Goal: Information Seeking & Learning: Learn about a topic

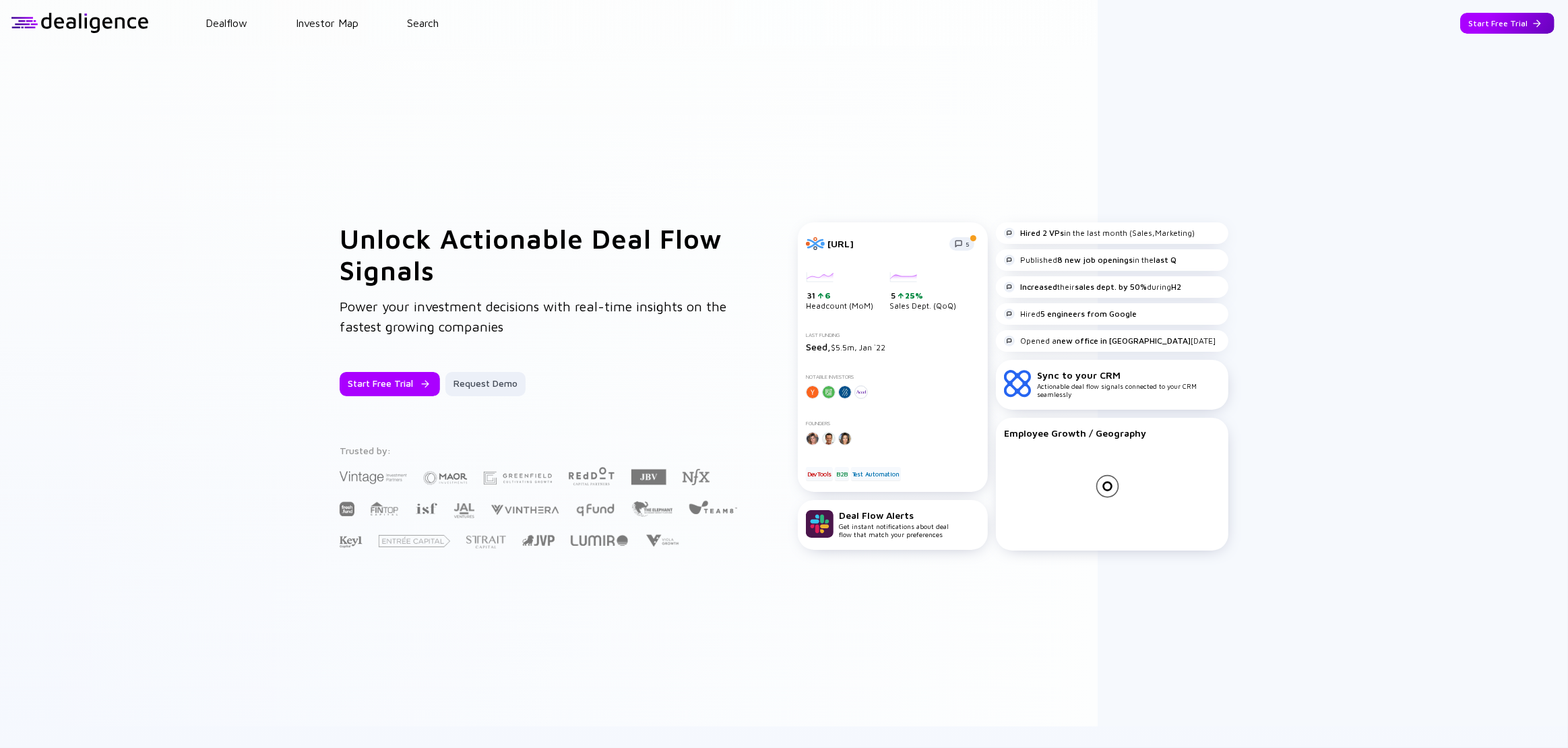
click at [1535, 31] on div "Start Free Trial" at bounding box center [1507, 23] width 95 height 21
click at [1501, 19] on div "Start Free Trial" at bounding box center [1507, 23] width 95 height 21
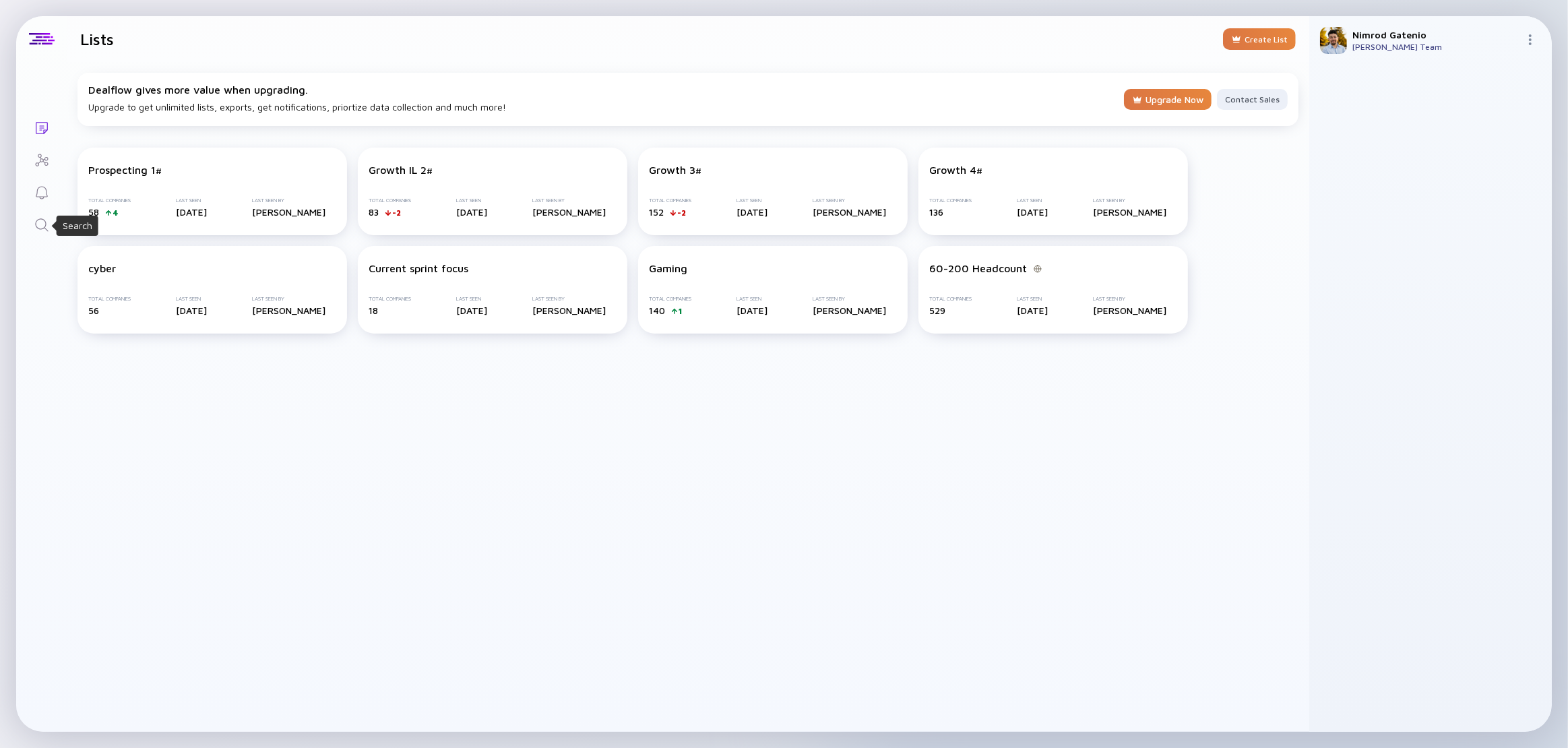
click at [34, 222] on icon "Search" at bounding box center [42, 225] width 16 height 16
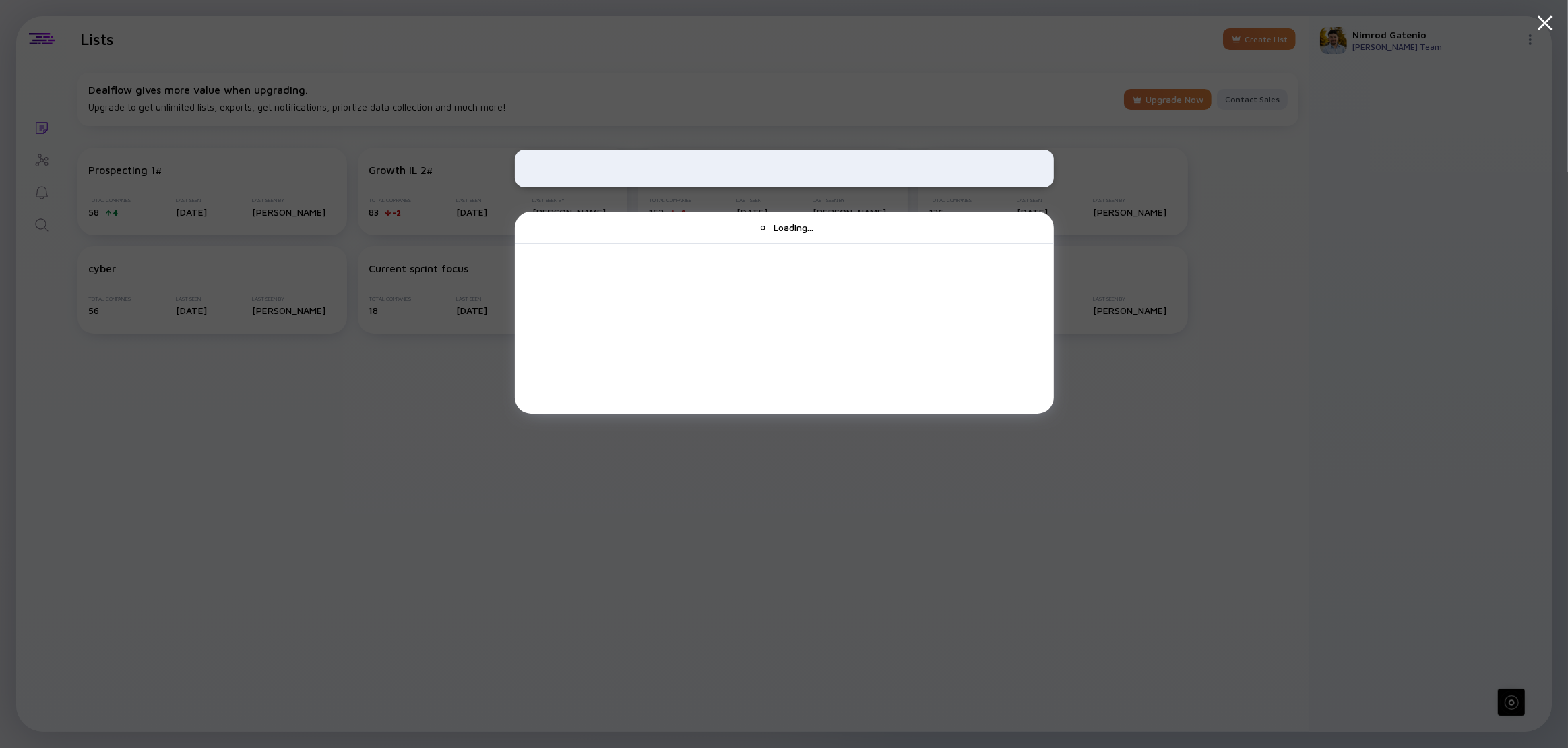
type input "ה"
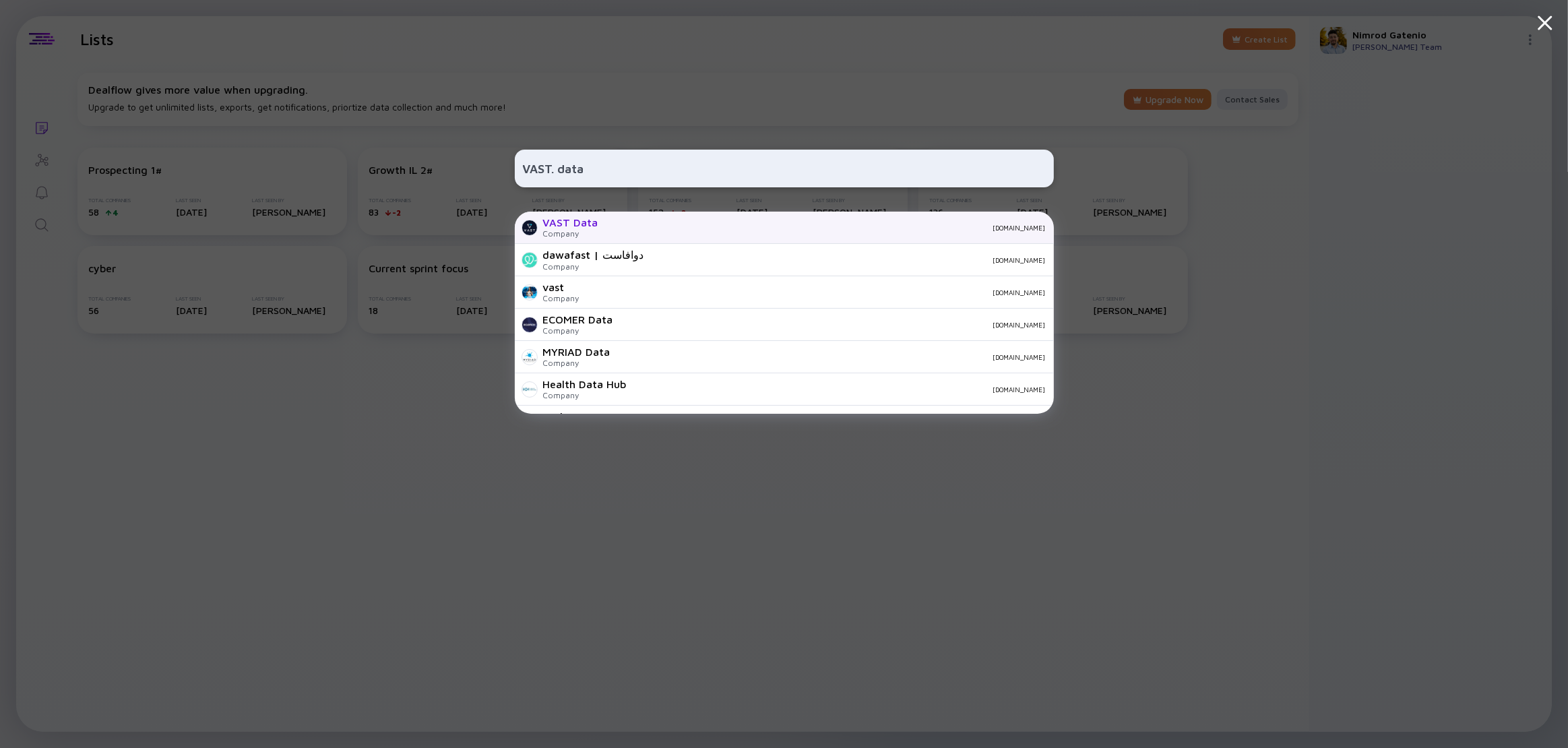
type input "VAST. data"
click at [613, 222] on div "VAST Data Company [DOMAIN_NAME]" at bounding box center [784, 227] width 539 height 32
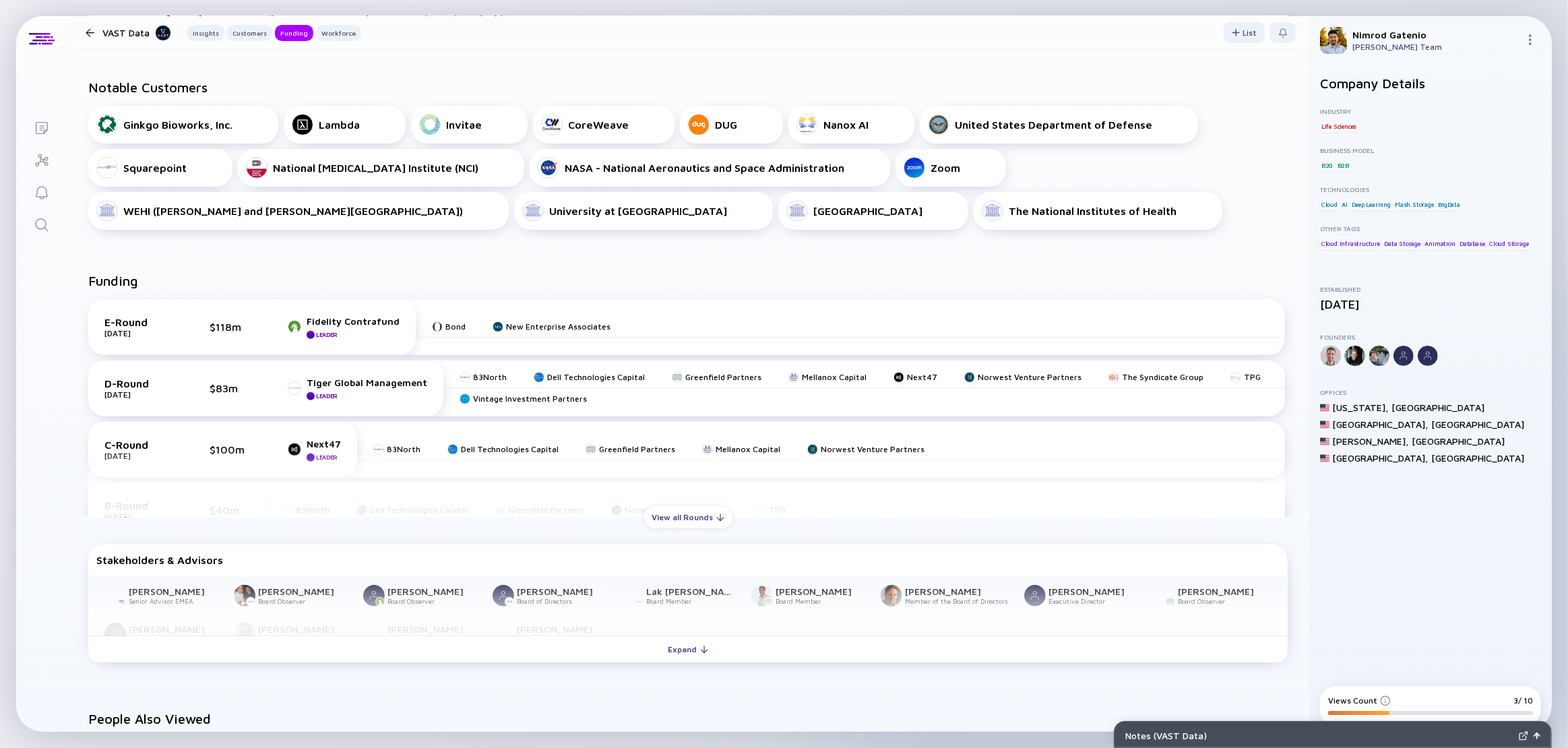
scroll to position [524, 0]
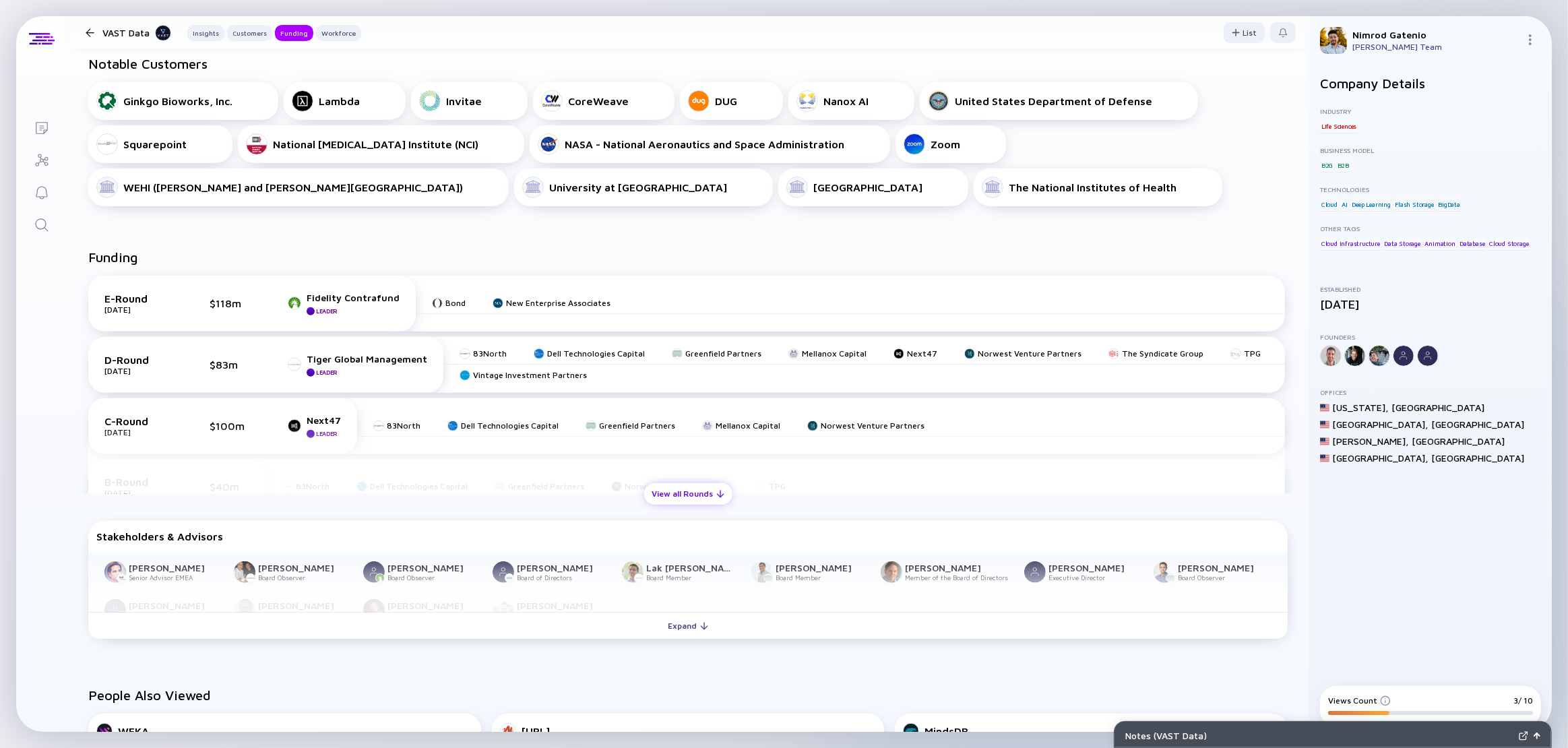
click at [678, 487] on div "View all Rounds" at bounding box center [687, 493] width 88 height 21
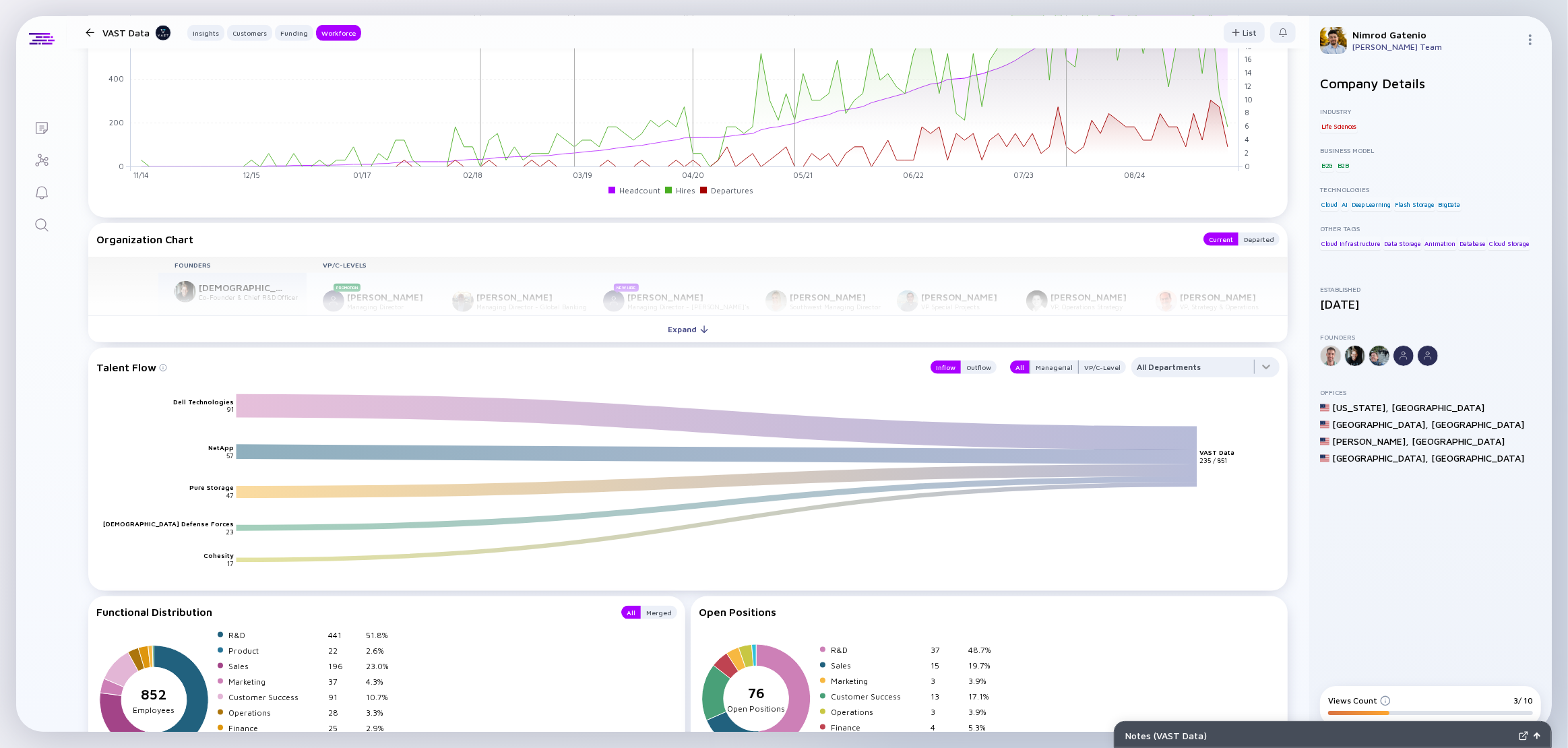
scroll to position [1976, 0]
